Goal: Information Seeking & Learning: Learn about a topic

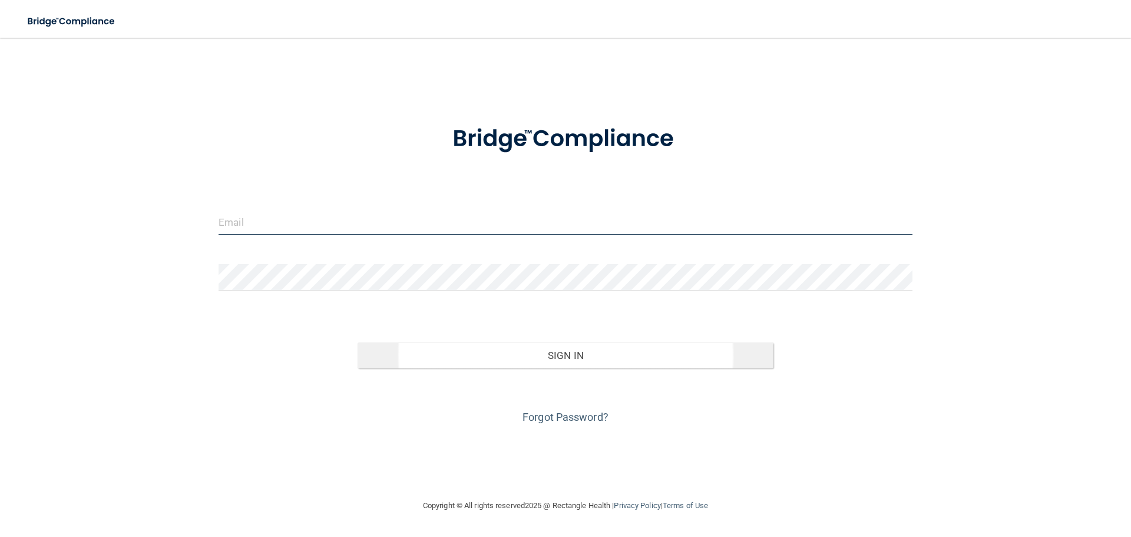
type input "[EMAIL_ADDRESS][DOMAIN_NAME]"
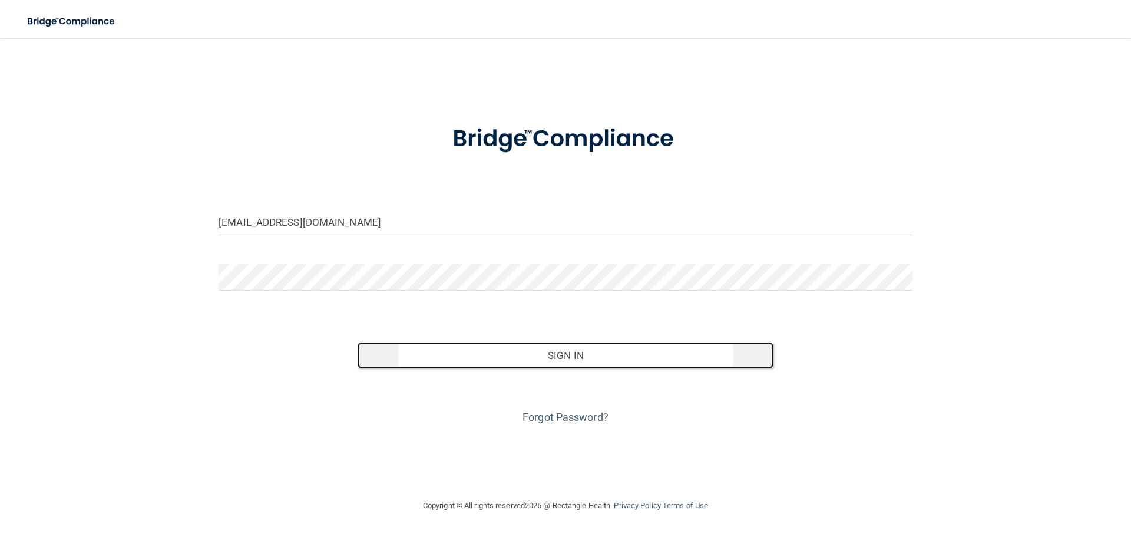
click at [516, 361] on button "Sign In" at bounding box center [565, 355] width 416 height 26
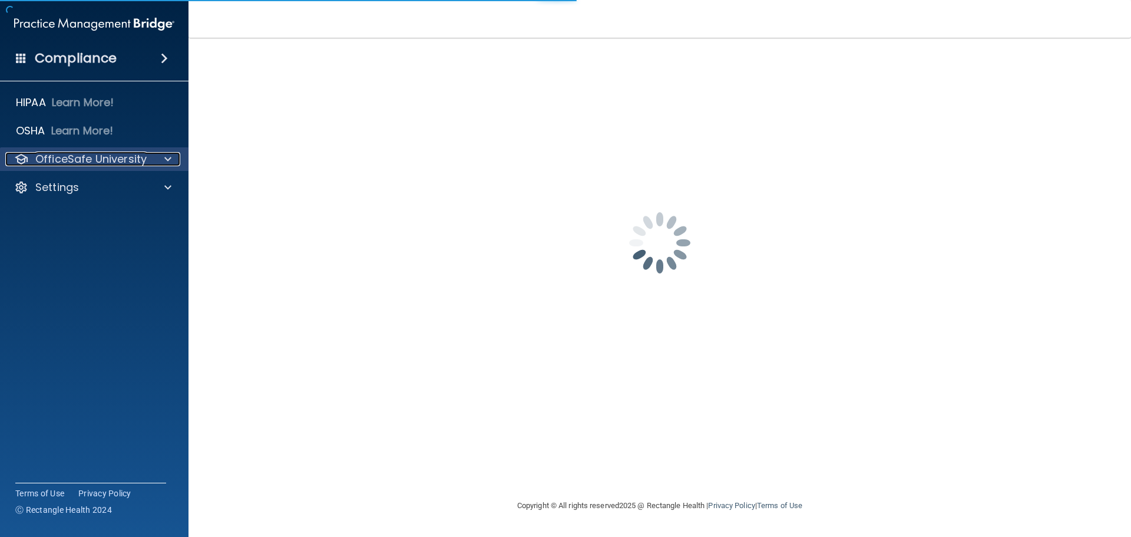
click at [77, 162] on p "OfficeSafe University" at bounding box center [90, 159] width 111 height 14
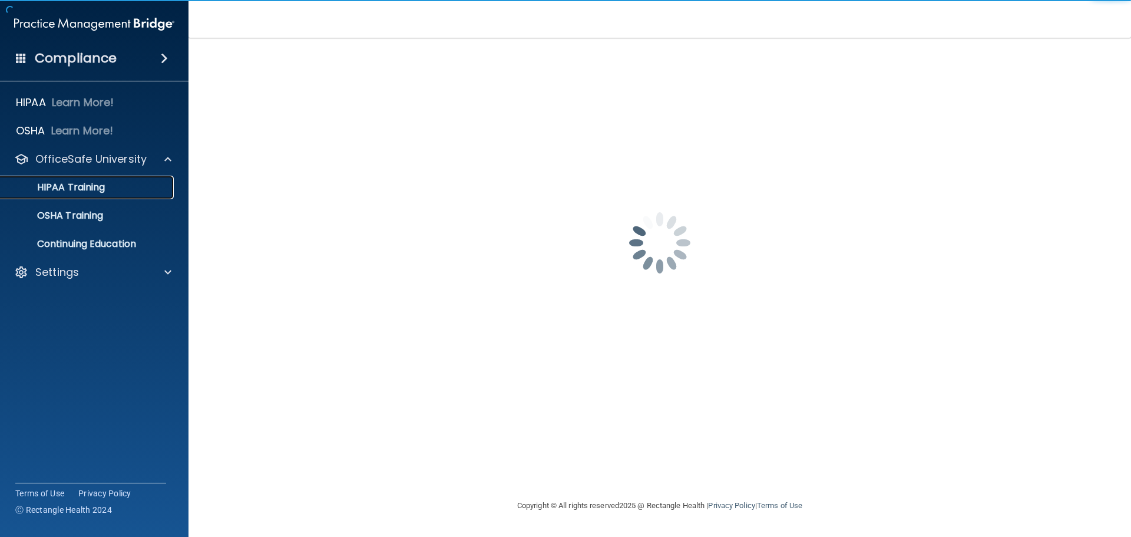
click at [86, 181] on p "HIPAA Training" at bounding box center [56, 187] width 97 height 12
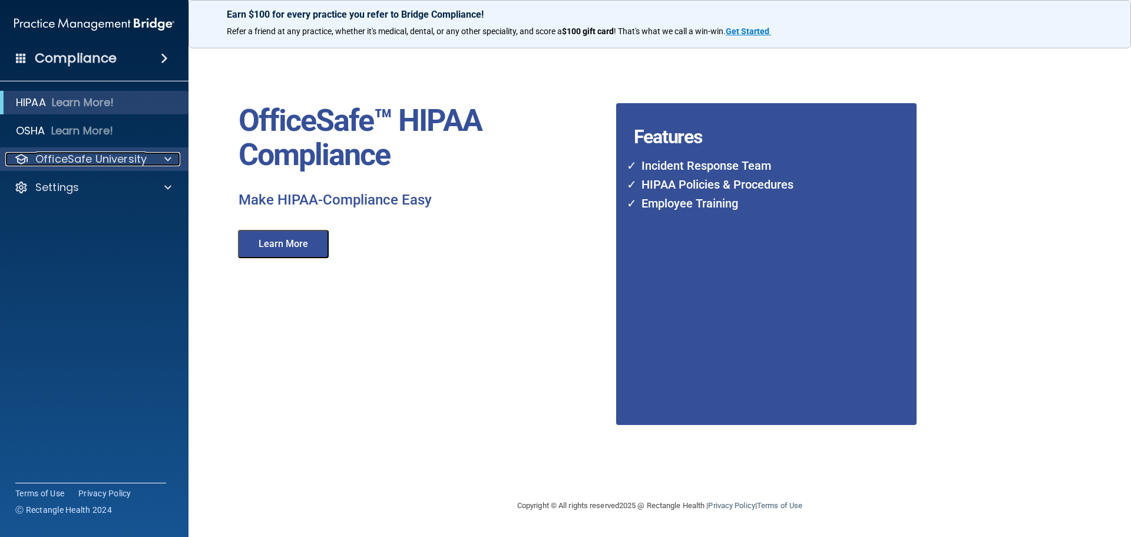
click at [45, 161] on p "OfficeSafe University" at bounding box center [90, 159] width 111 height 14
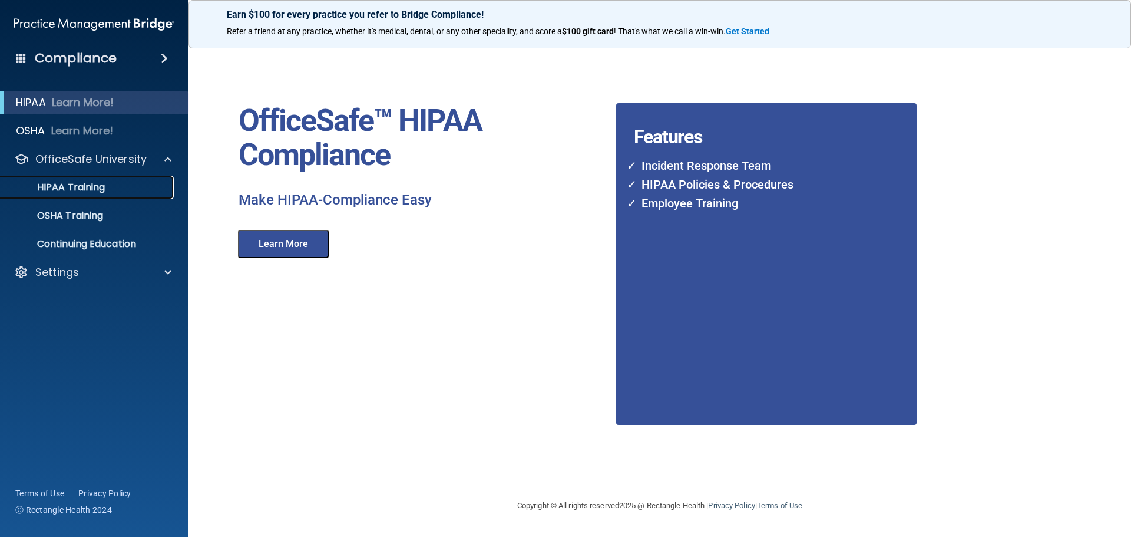
click at [54, 187] on p "HIPAA Training" at bounding box center [56, 187] width 97 height 12
click at [282, 246] on button "Learn More" at bounding box center [283, 244] width 91 height 28
click at [97, 182] on p "HIPAA Training" at bounding box center [56, 187] width 97 height 12
click at [95, 243] on p "Continuing Education" at bounding box center [88, 244] width 161 height 12
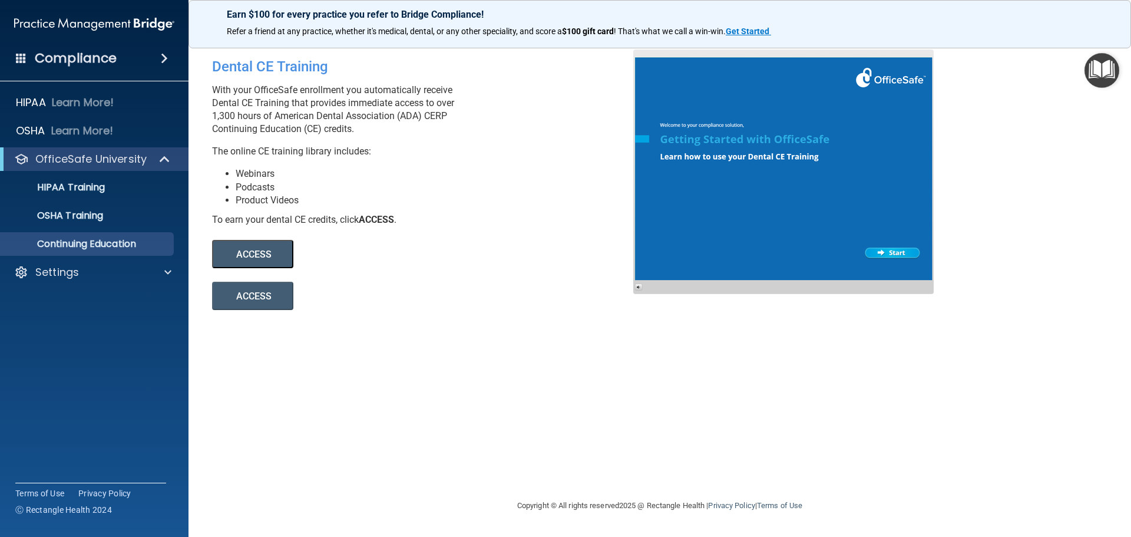
click at [118, 67] on div "Compliance" at bounding box center [94, 58] width 188 height 26
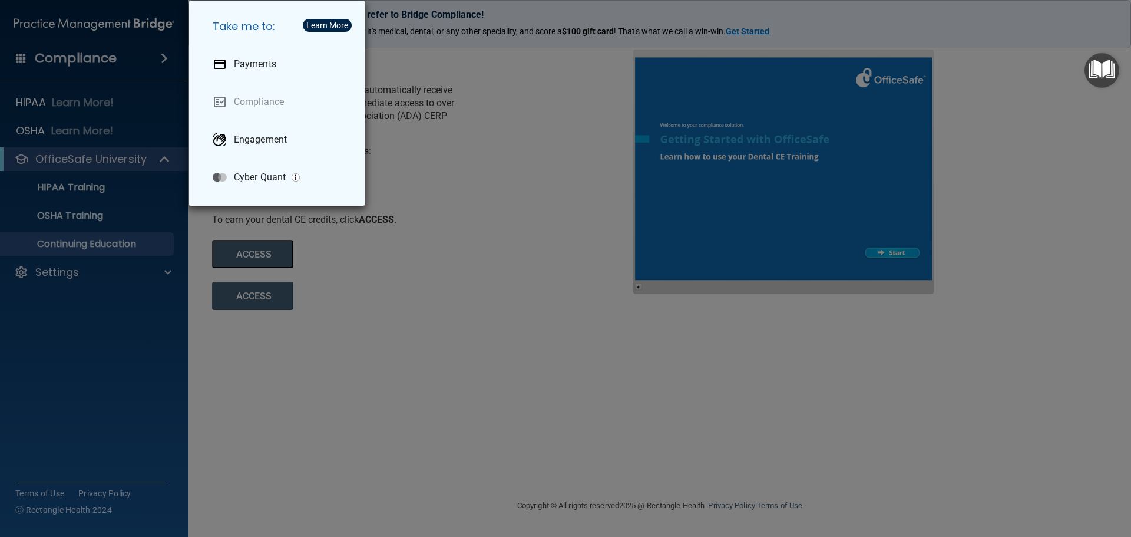
click at [130, 370] on div "Take me to: Payments Compliance Engagement Cyber Quant" at bounding box center [565, 268] width 1131 height 537
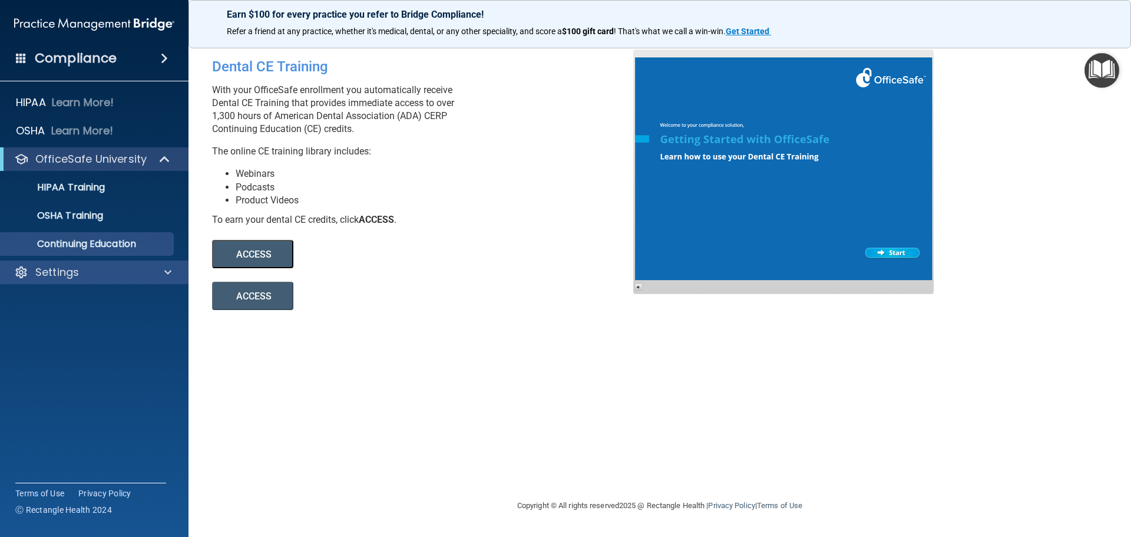
click at [57, 282] on div "Settings" at bounding box center [94, 272] width 189 height 24
click at [163, 263] on div "Settings" at bounding box center [94, 272] width 189 height 24
click at [163, 272] on div at bounding box center [165, 272] width 29 height 14
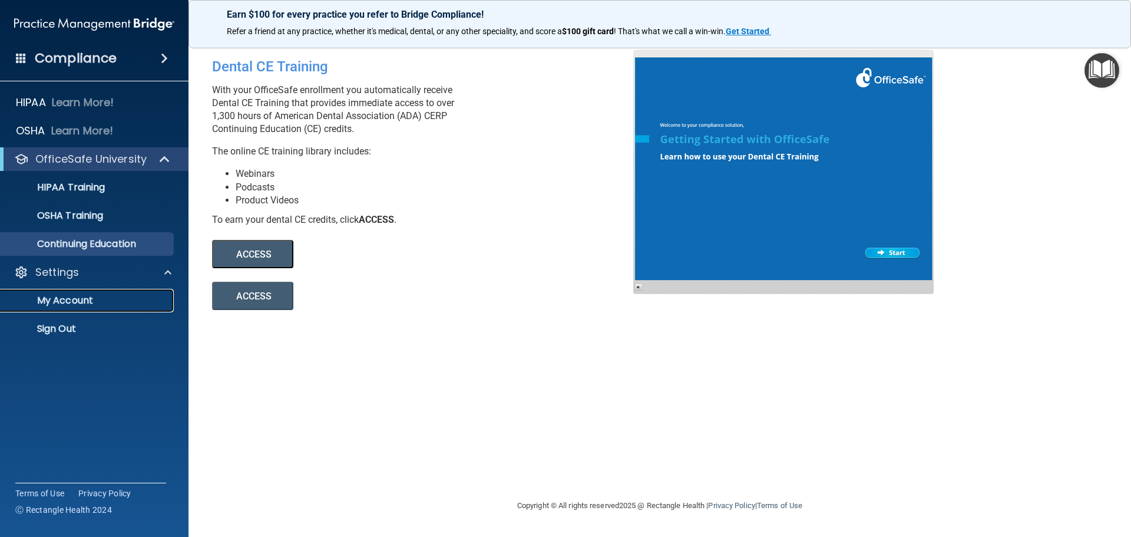
click at [80, 302] on p "My Account" at bounding box center [88, 300] width 161 height 12
